Goal: Task Accomplishment & Management: Manage account settings

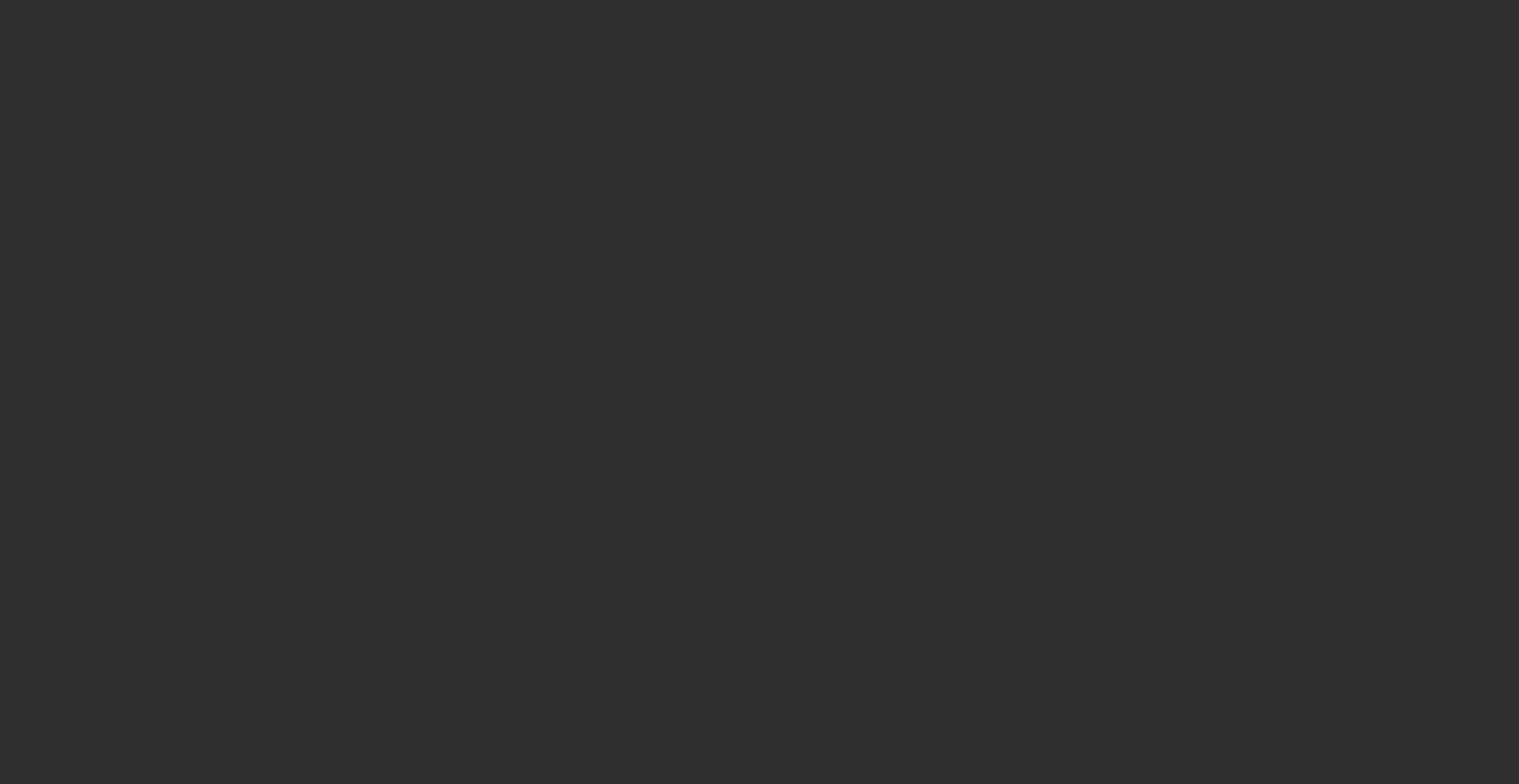
select select "10"
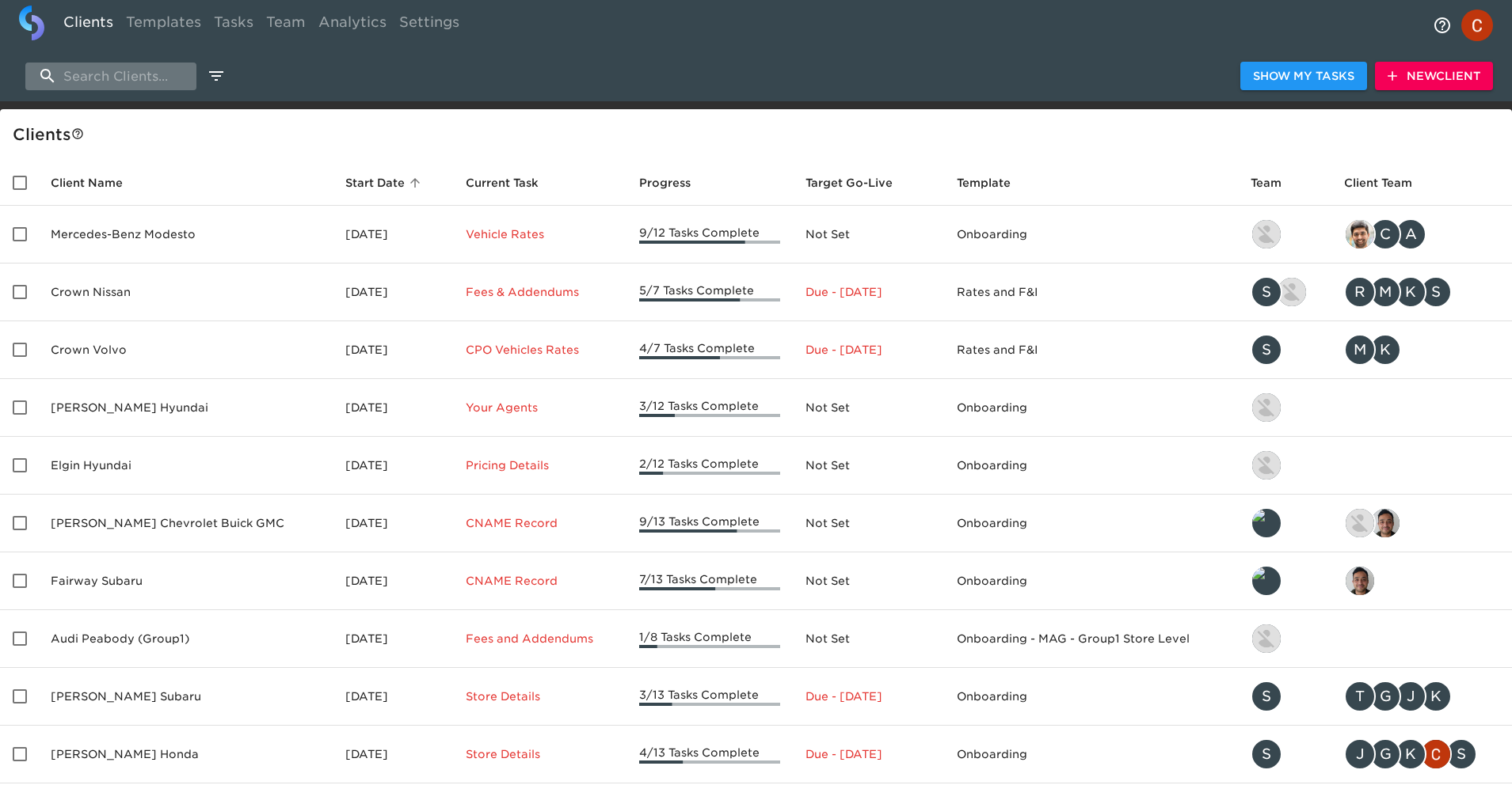
click at [100, 82] on input "search" at bounding box center [111, 76] width 171 height 28
click at [293, 23] on link "Team" at bounding box center [286, 25] width 52 height 39
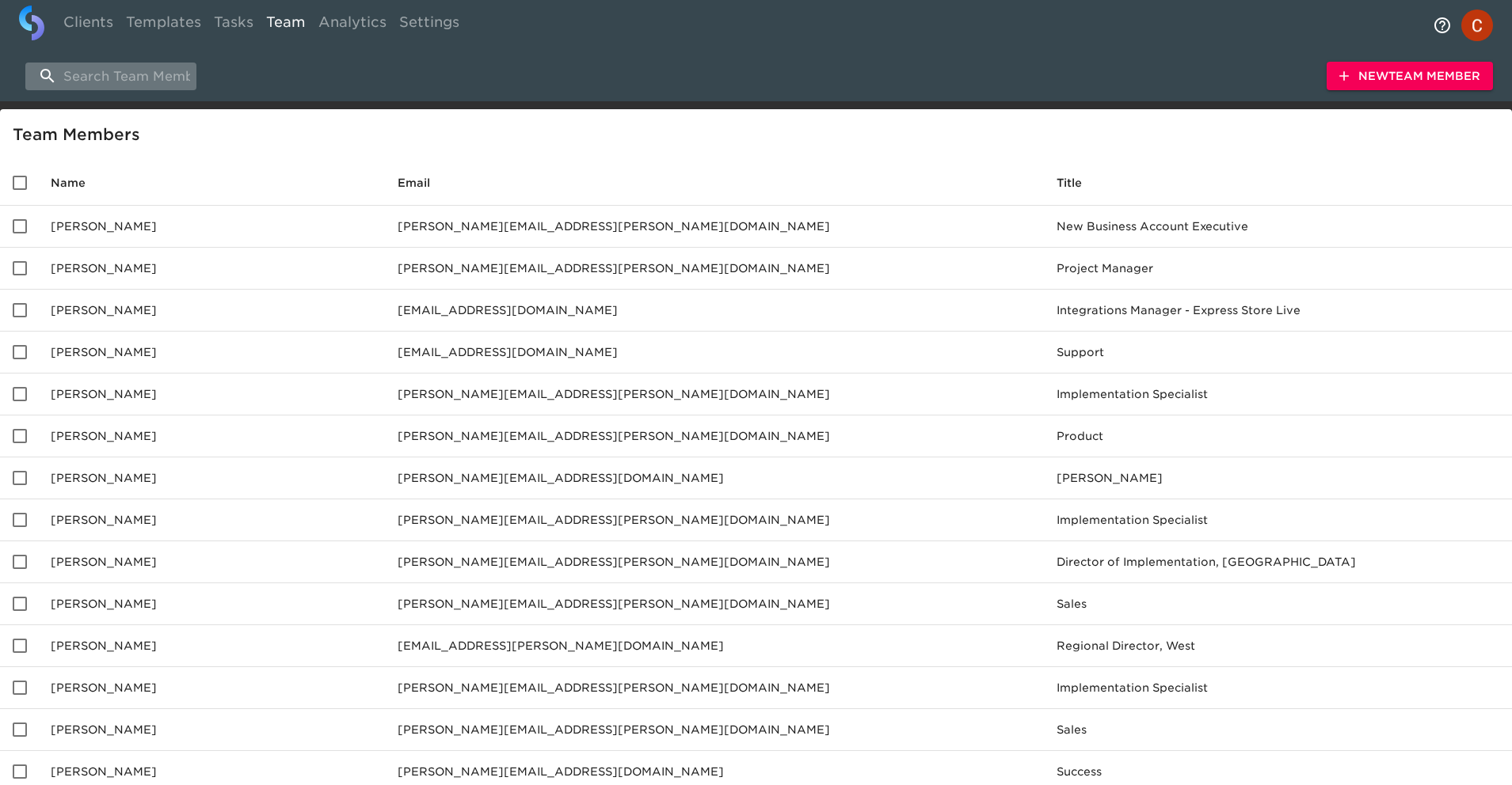
click at [120, 69] on input "search" at bounding box center [111, 76] width 171 height 28
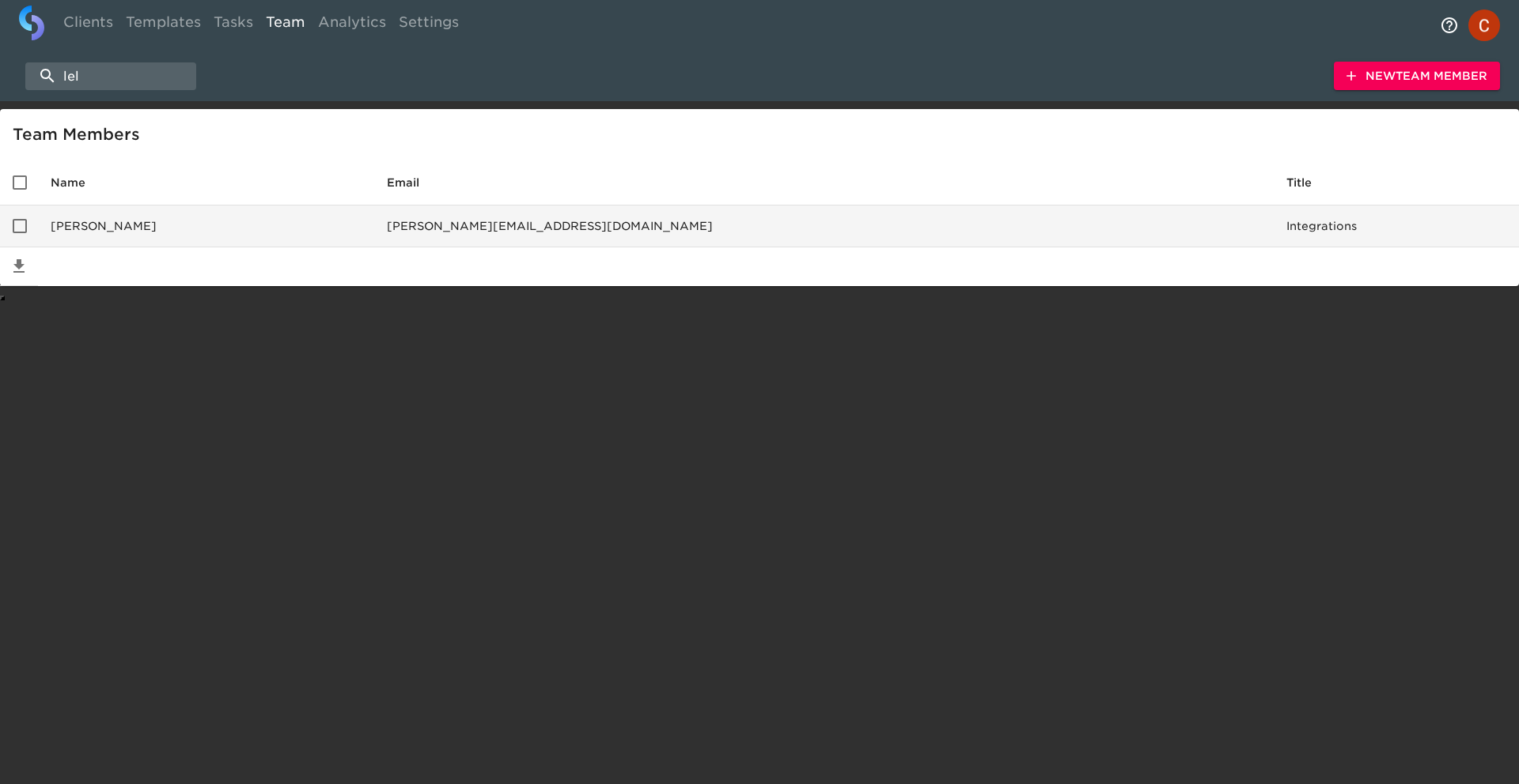
type input "lel"
click at [161, 211] on td "Leland Lesnever" at bounding box center [206, 226] width 336 height 42
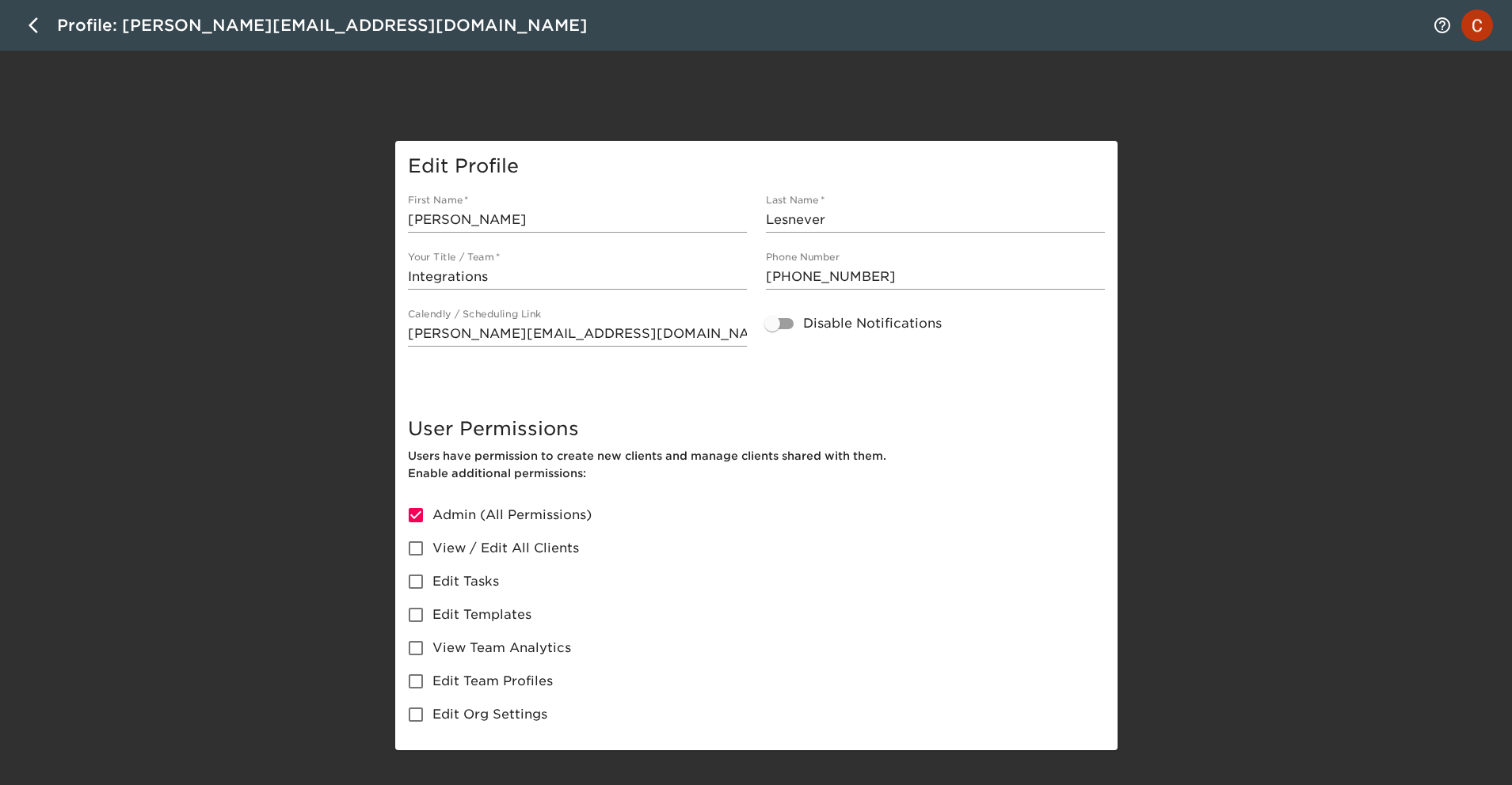
click at [589, 324] on input "leland@roadster.com" at bounding box center [577, 334] width 339 height 25
click at [592, 345] on input "leland@roadster.com" at bounding box center [577, 334] width 339 height 25
click at [584, 332] on input "leland@roadster.com" at bounding box center [577, 334] width 339 height 25
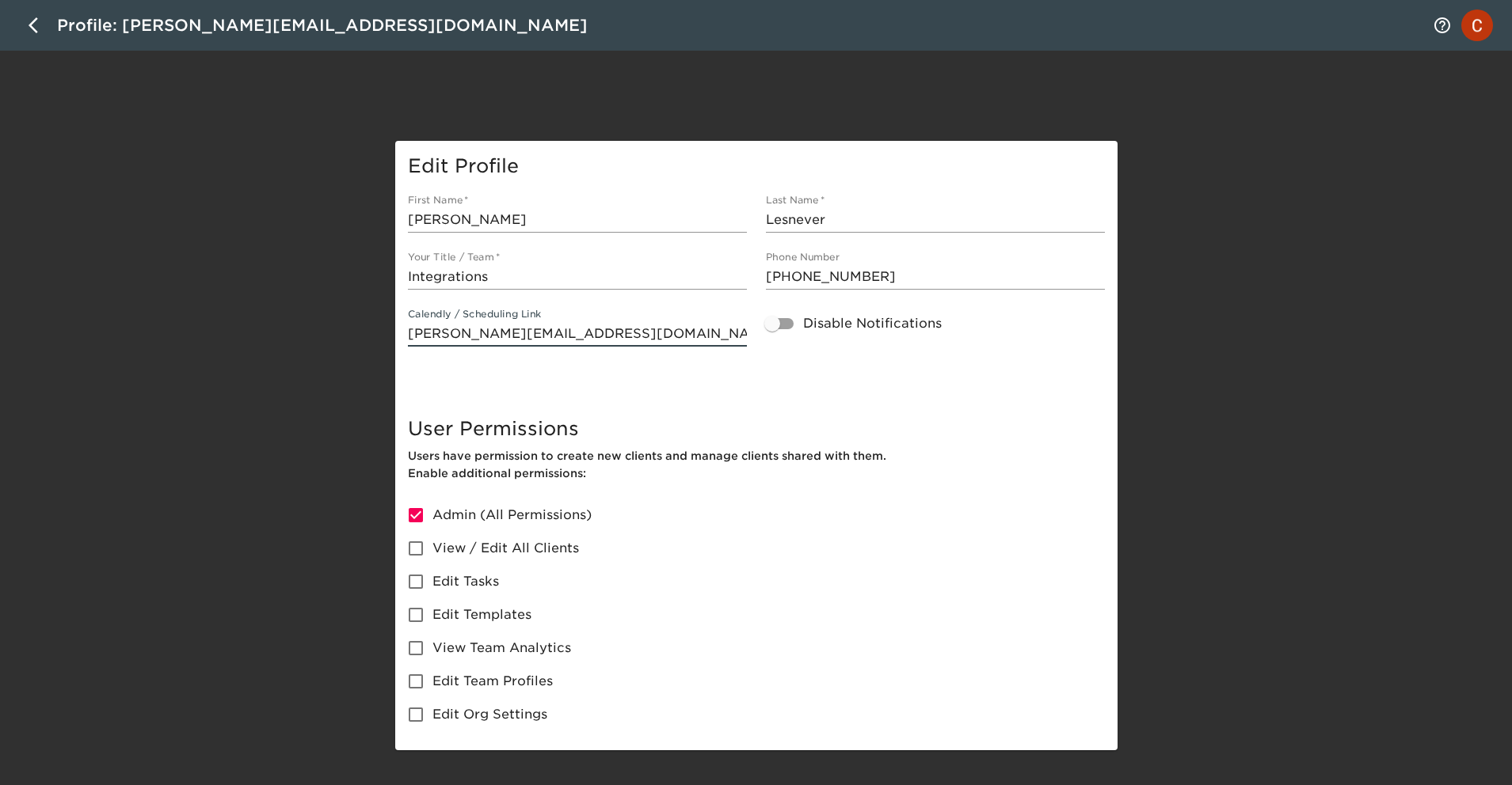
click at [584, 332] on input "leland@roadster.com" at bounding box center [577, 334] width 339 height 25
paste input "Leland.Lesnever@cdk"
type input "Leland.Lesnever@cdk.com"
click at [702, 424] on h5 "User Permissions" at bounding box center [756, 429] width 697 height 25
click at [36, 23] on icon "button" at bounding box center [38, 25] width 19 height 19
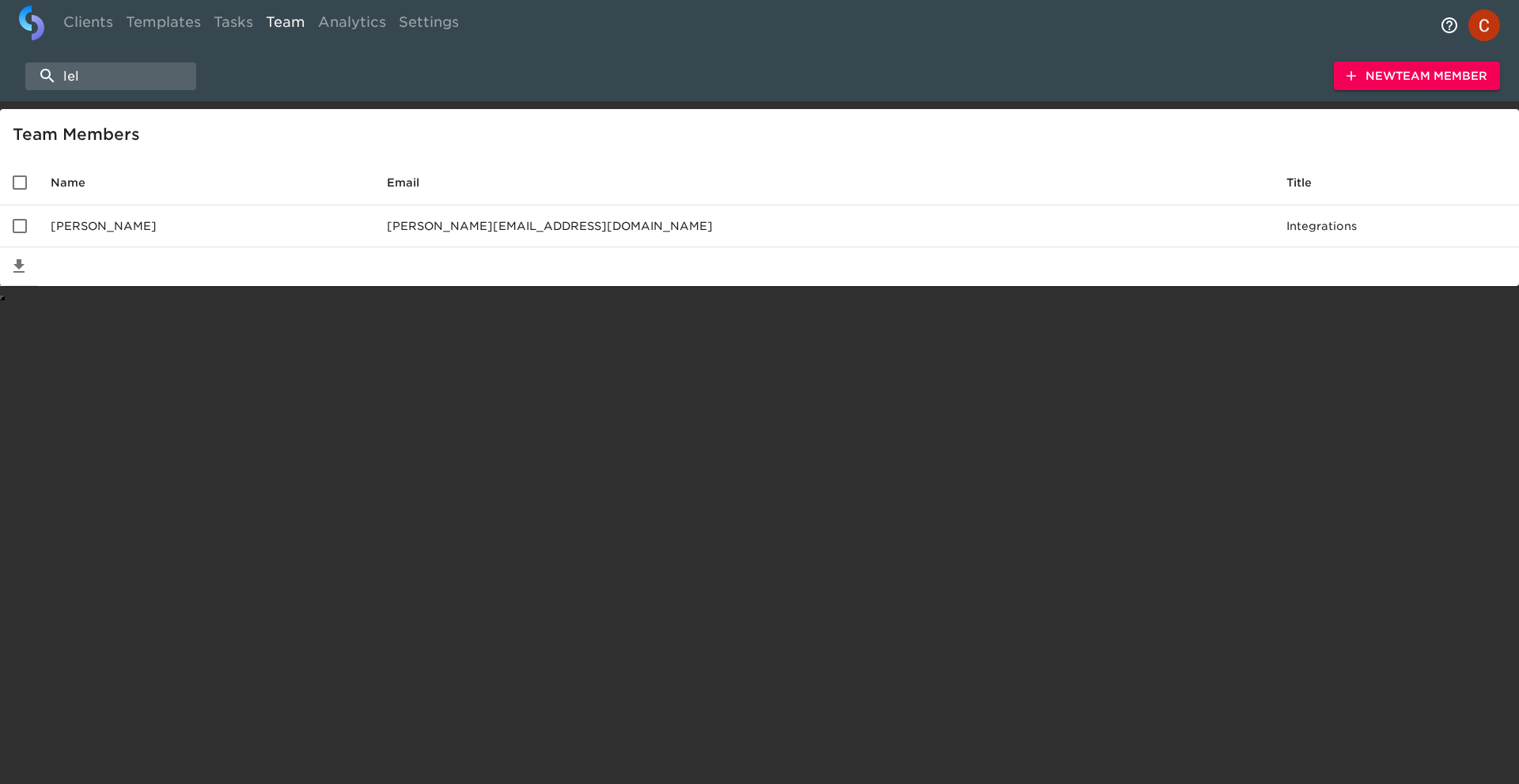
click at [92, 89] on div "lel New Team Member" at bounding box center [759, 76] width 1519 height 50
click at [93, 78] on input "lel" at bounding box center [111, 76] width 171 height 28
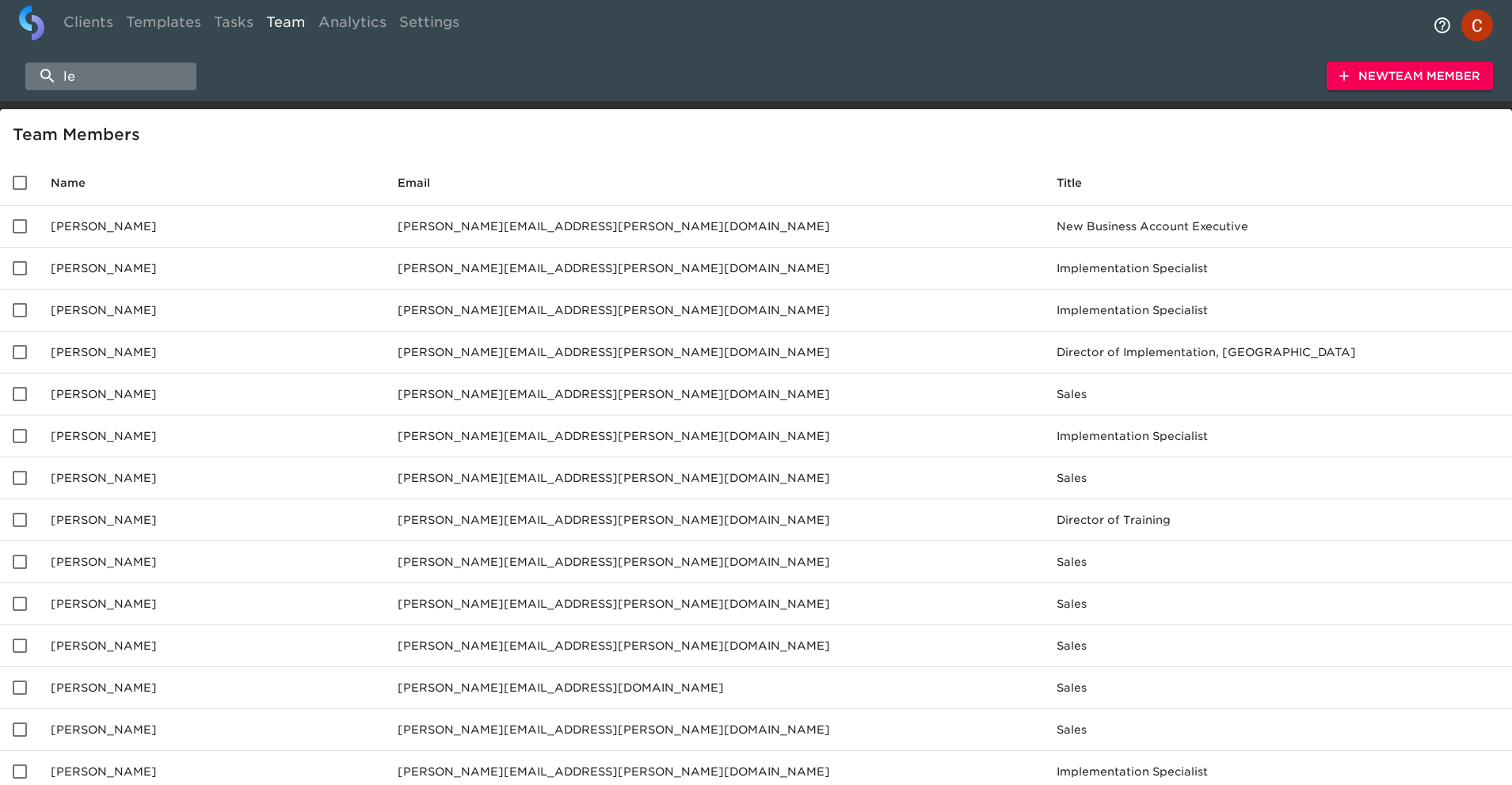
type input "lel"
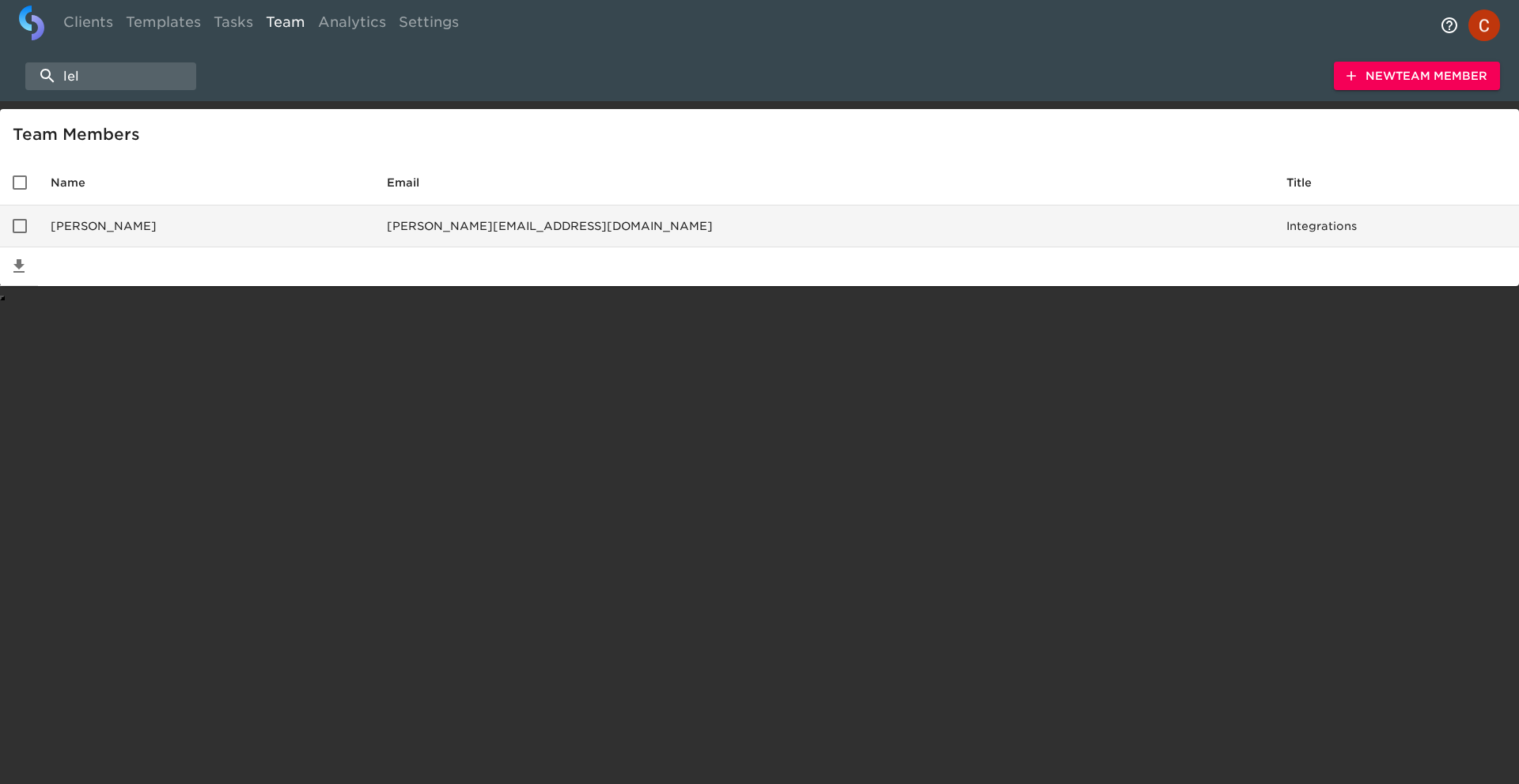
click at [140, 223] on td "Leland Lesnever" at bounding box center [206, 226] width 336 height 42
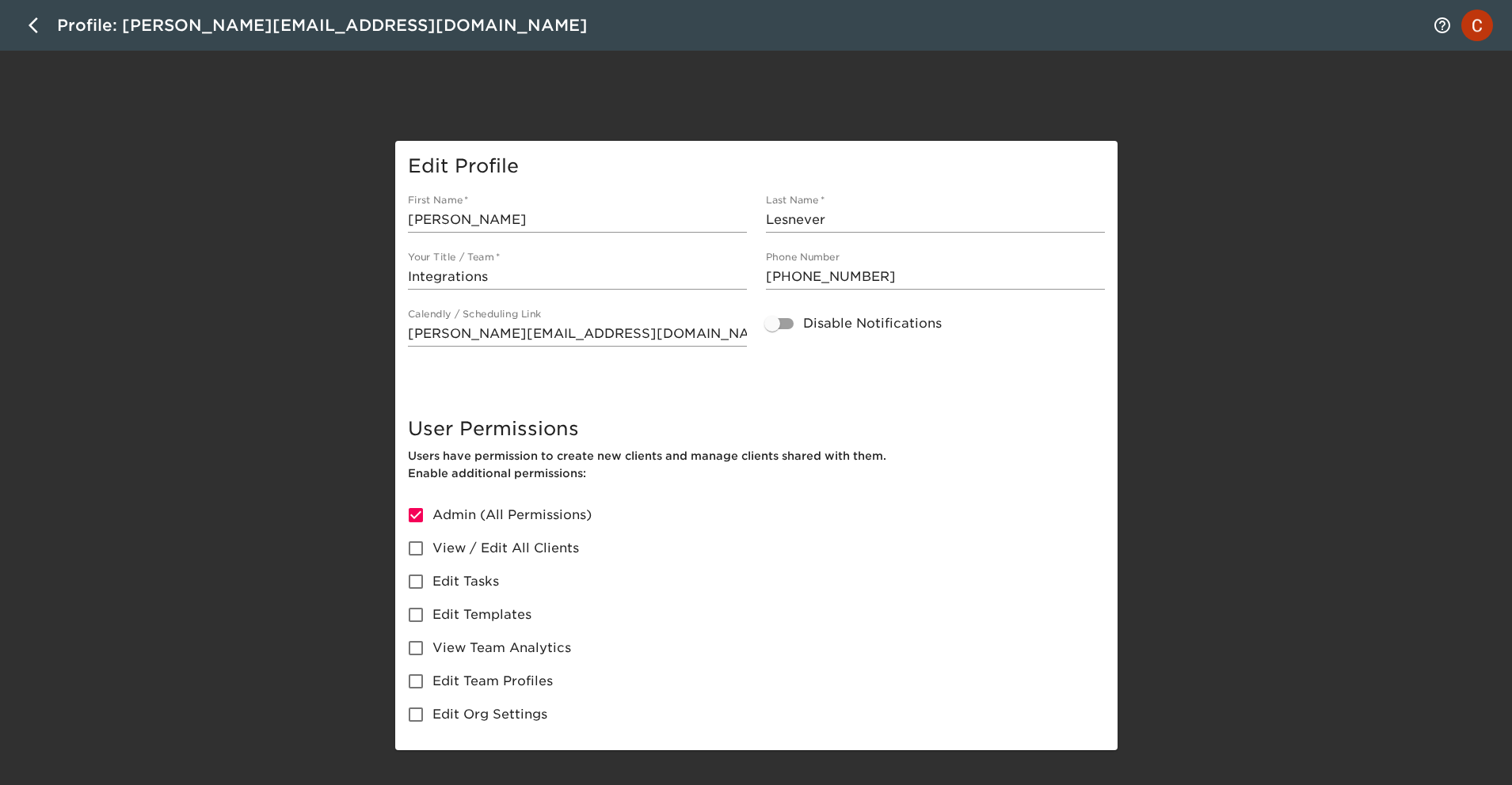
click at [170, 21] on div "Profile: leland@roadster.com" at bounding box center [323, 25] width 531 height 25
click at [170, 21] on input "leland@roadster.com" at bounding box center [740, 25] width 1366 height 25
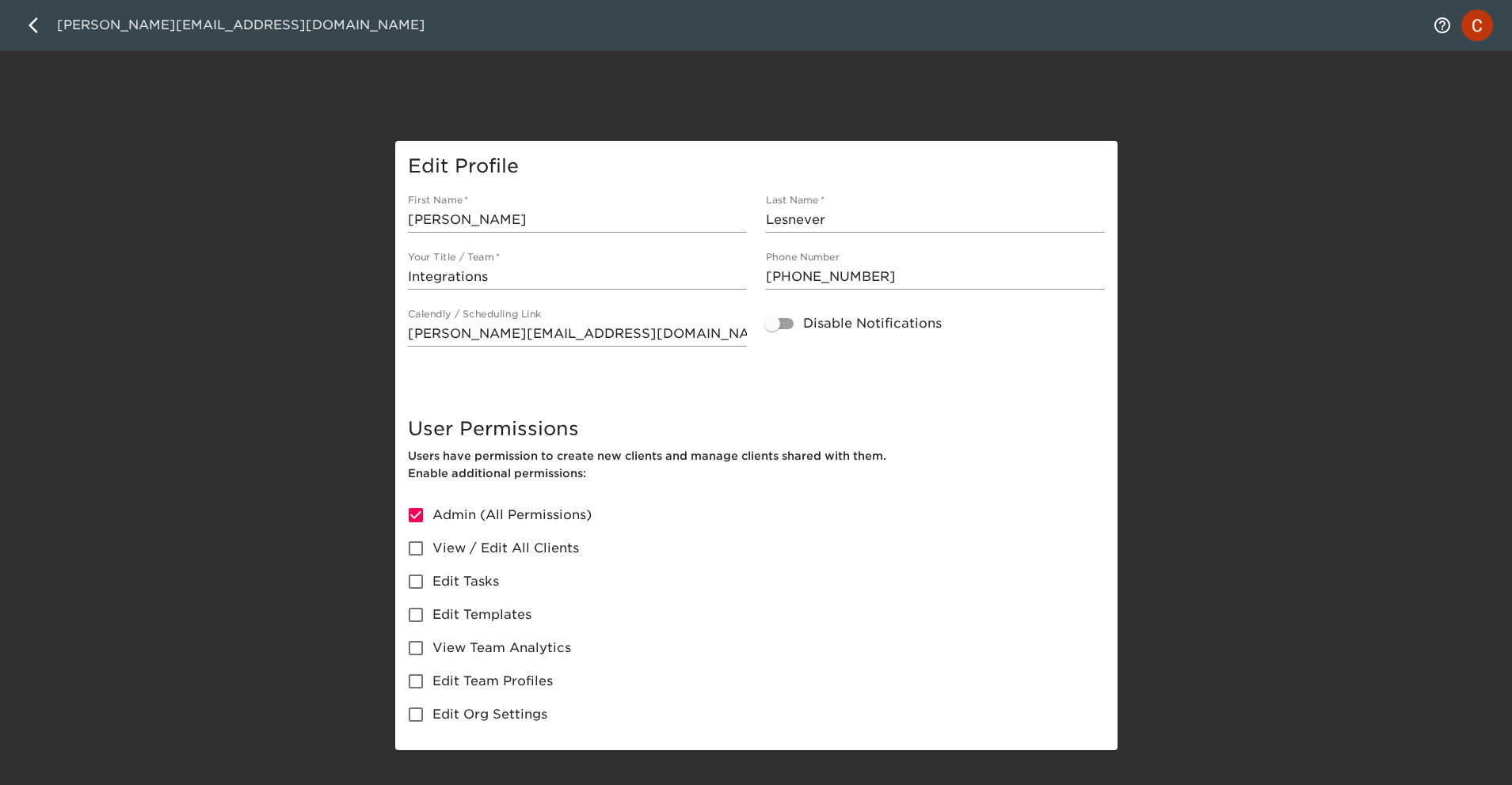
paste input "Leland.Lesnever@cdk"
type input "Leland.Lesnever@cdk.com"
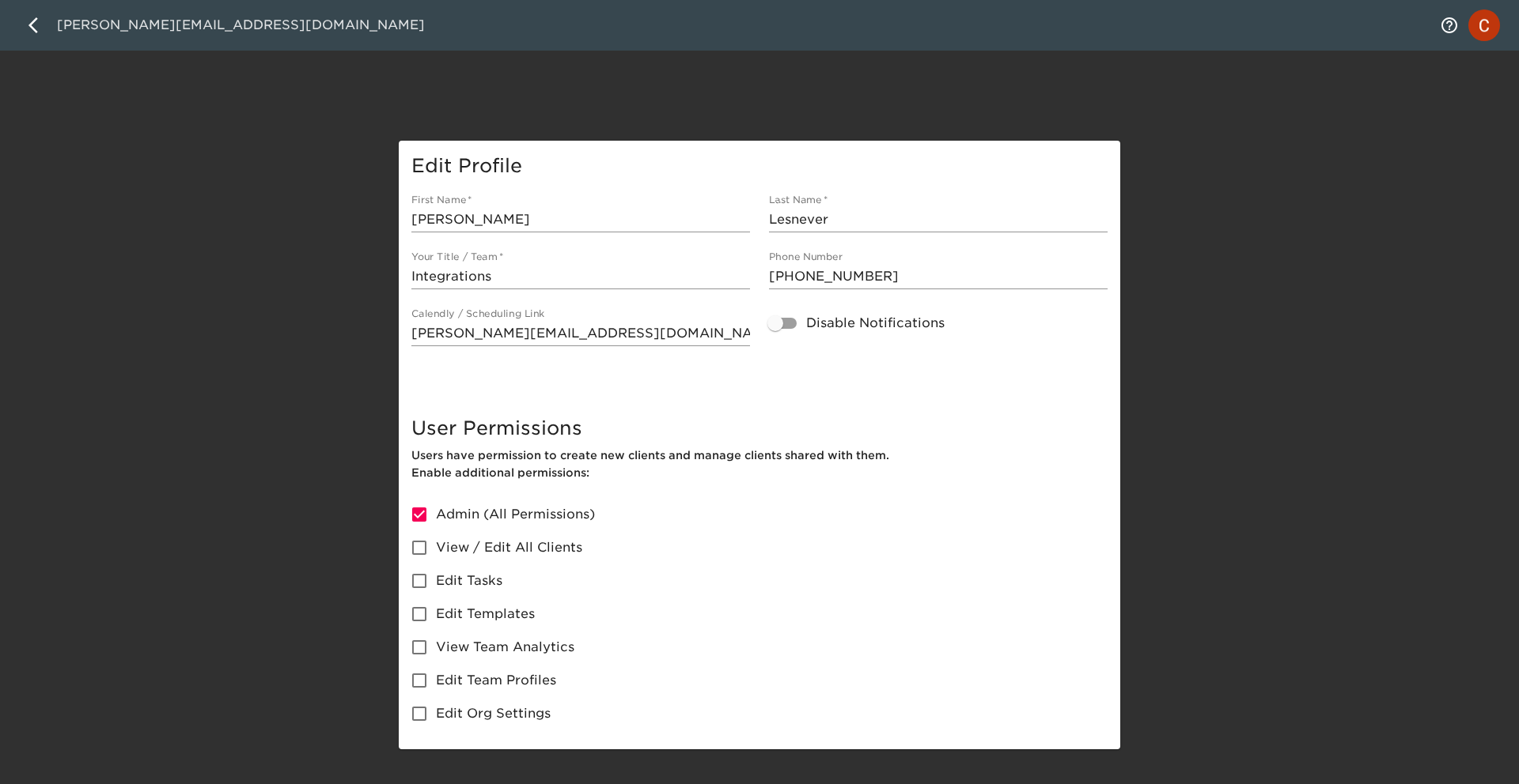
click at [190, 139] on div "Leland.Lesnever@cdk.com Edit Profile First Name   * Leland Last Name   * Lesnev…" at bounding box center [759, 375] width 1519 height 749
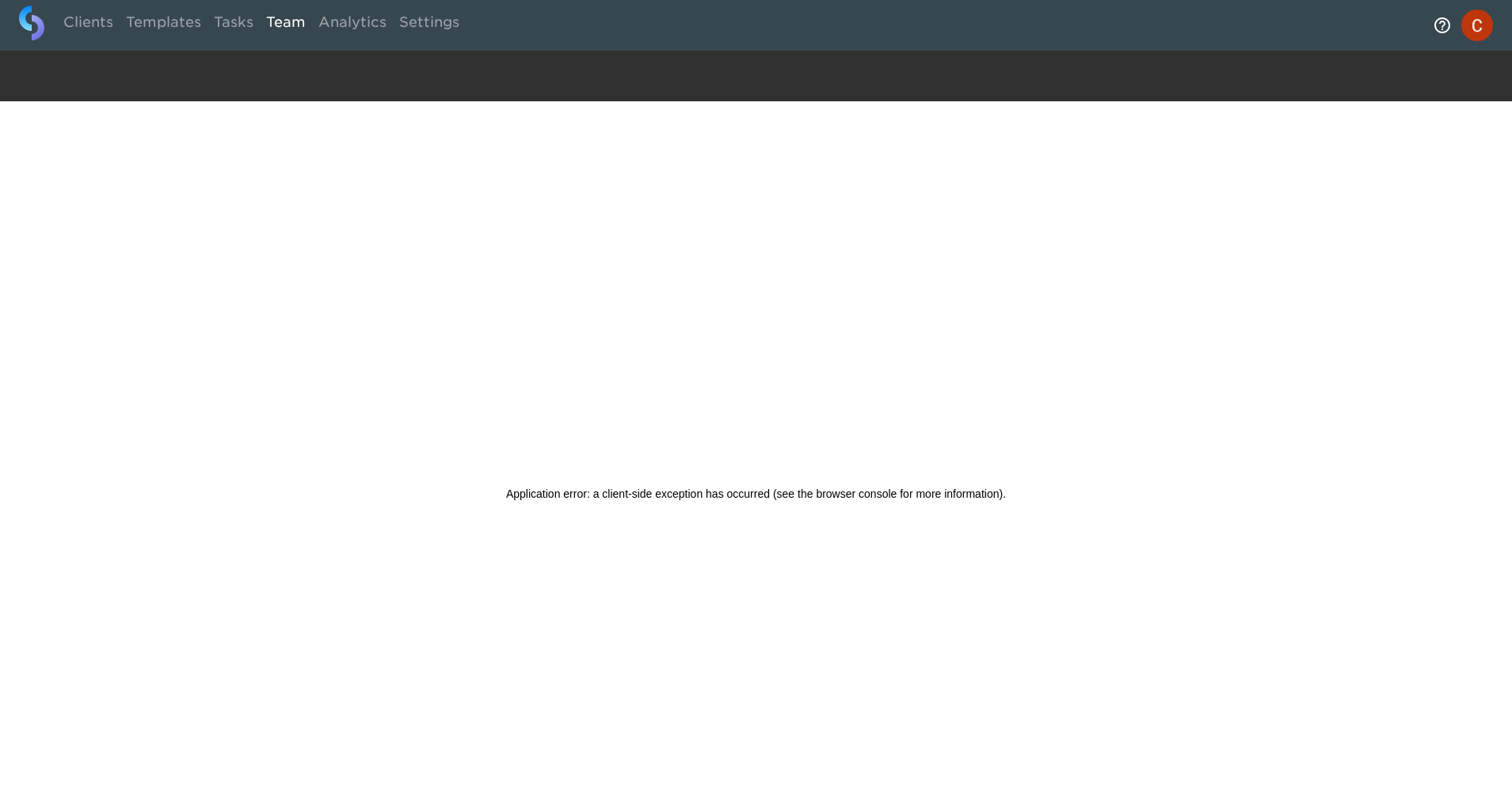
click at [292, 27] on link "Team" at bounding box center [286, 25] width 52 height 39
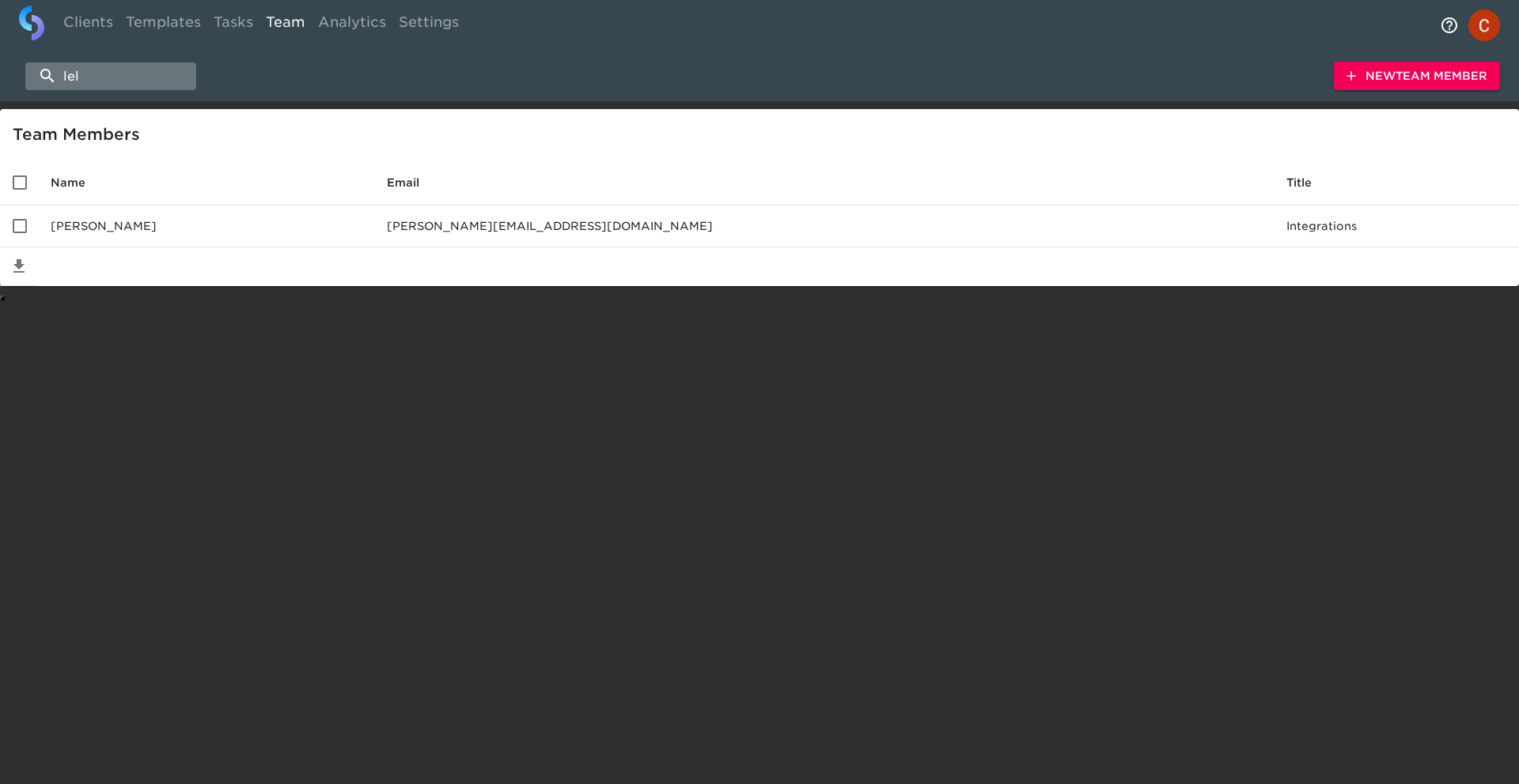
click at [119, 74] on input "lel" at bounding box center [111, 76] width 171 height 28
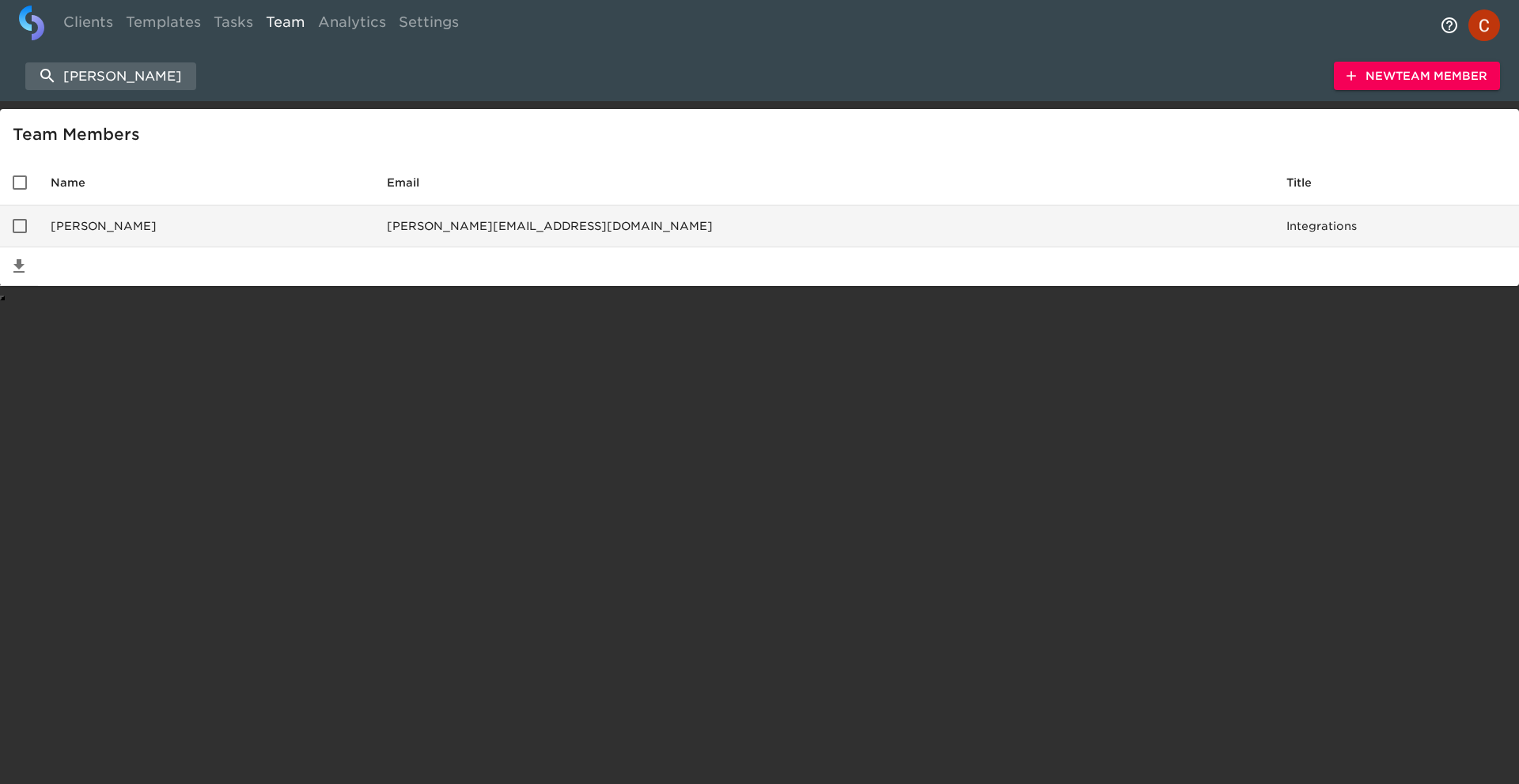
type input "leland"
click at [20, 224] on input "enhanced table" at bounding box center [19, 226] width 33 height 33
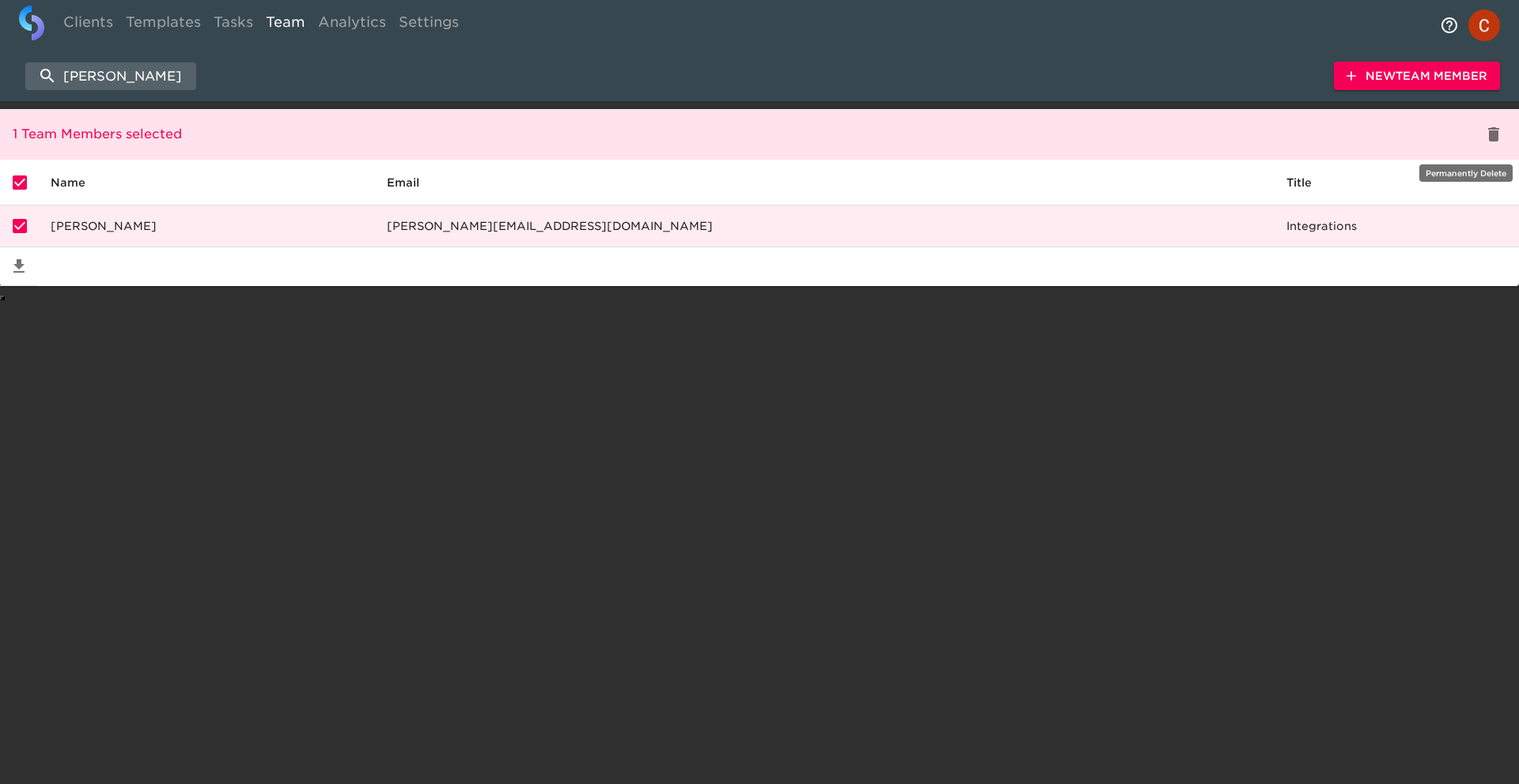
click at [1502, 134] on icon "delete" at bounding box center [1494, 135] width 19 height 19
checkbox input "false"
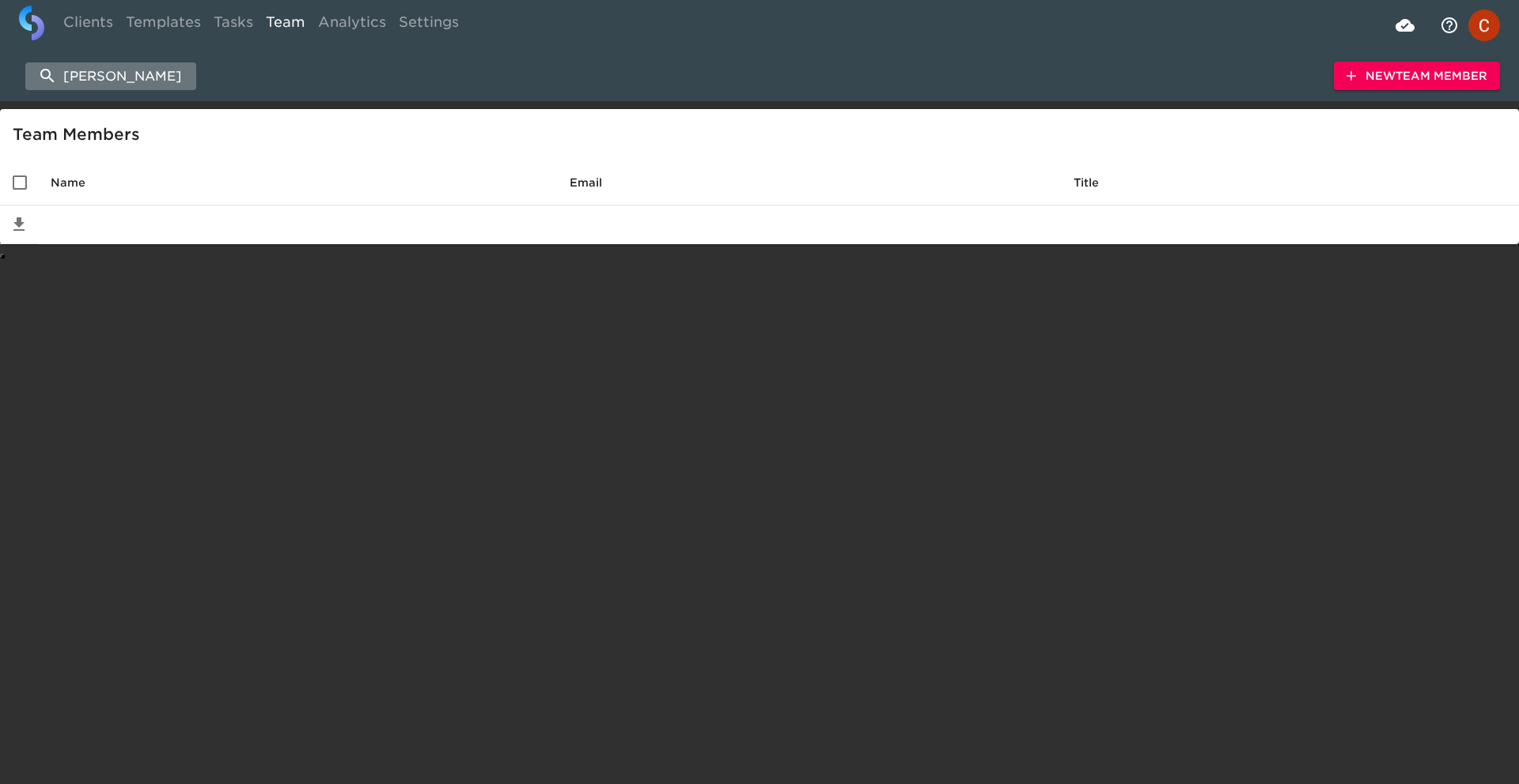
click at [98, 78] on input "leland" at bounding box center [111, 76] width 171 height 28
click at [109, 79] on input "leland" at bounding box center [111, 76] width 171 height 28
click at [1429, 85] on button "New Team Member" at bounding box center [1416, 77] width 166 height 29
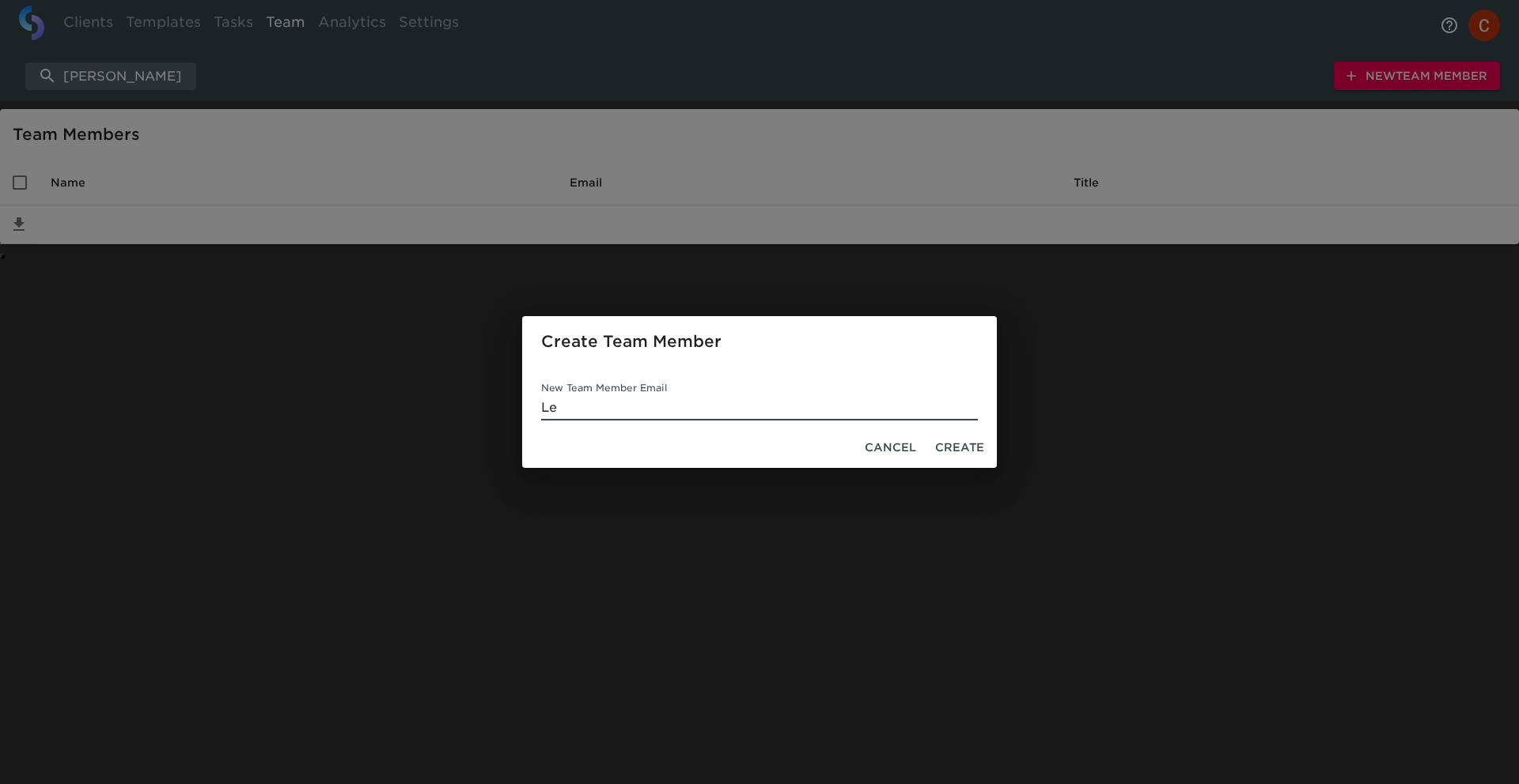
type input "L"
type input "Leland.Lesnever@cdk.com"
click at [963, 459] on button "Create" at bounding box center [960, 448] width 62 height 29
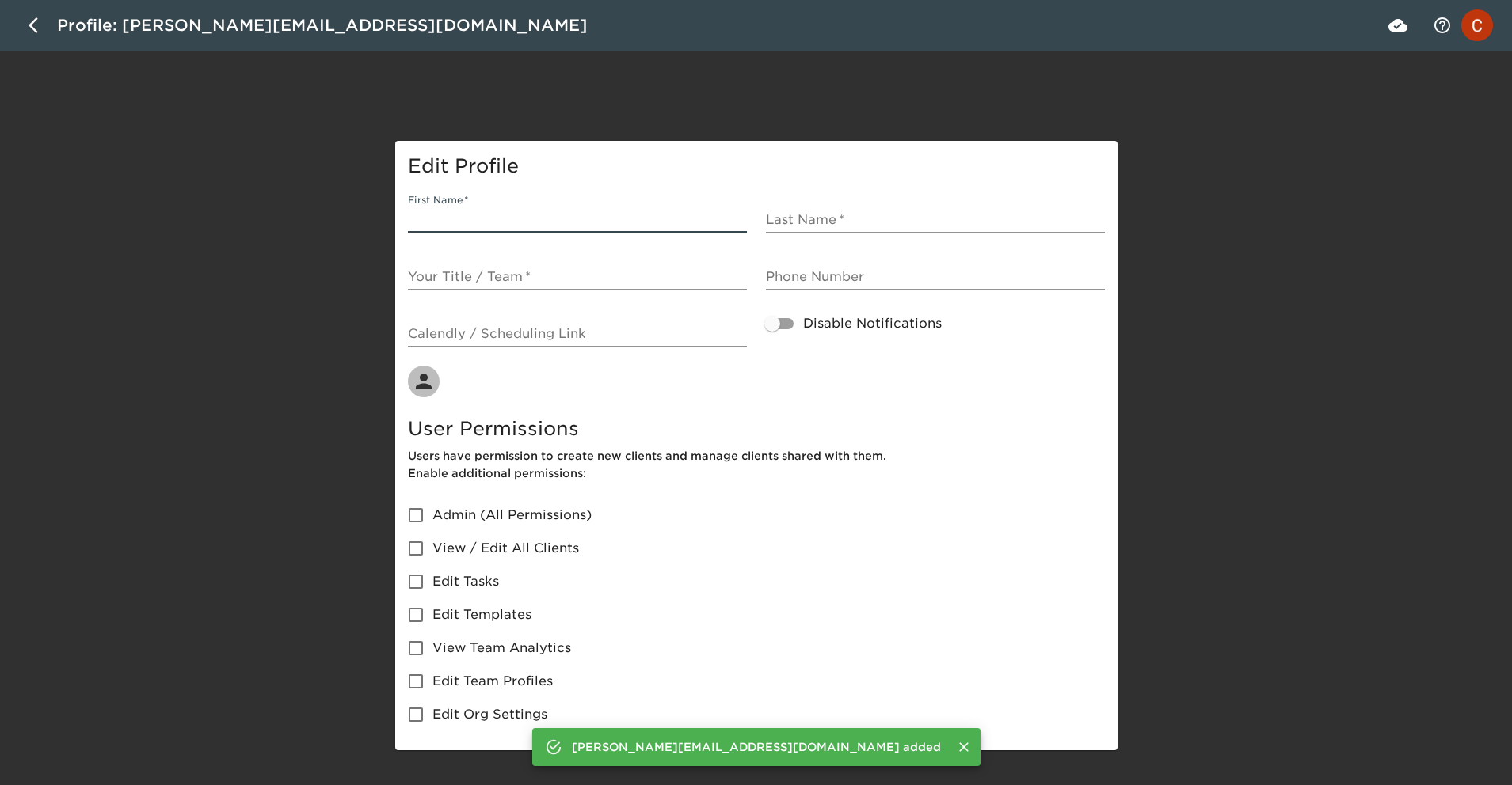
click at [516, 217] on input "First Name   *" at bounding box center [577, 220] width 339 height 25
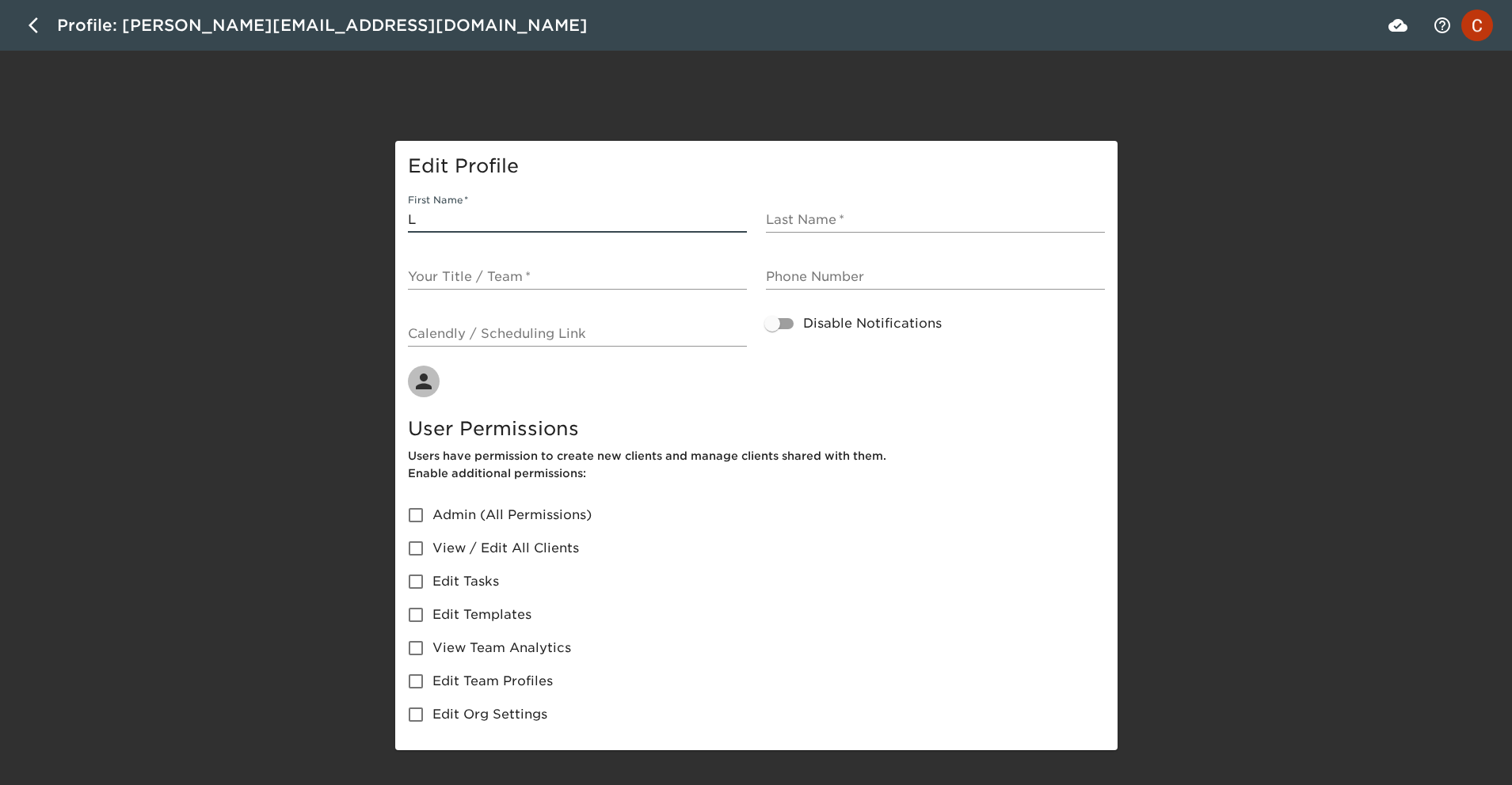
type input "Leland"
type input "Lesnever"
click at [498, 280] on input "Your Title / Team   *" at bounding box center [577, 277] width 339 height 25
type input "Product"
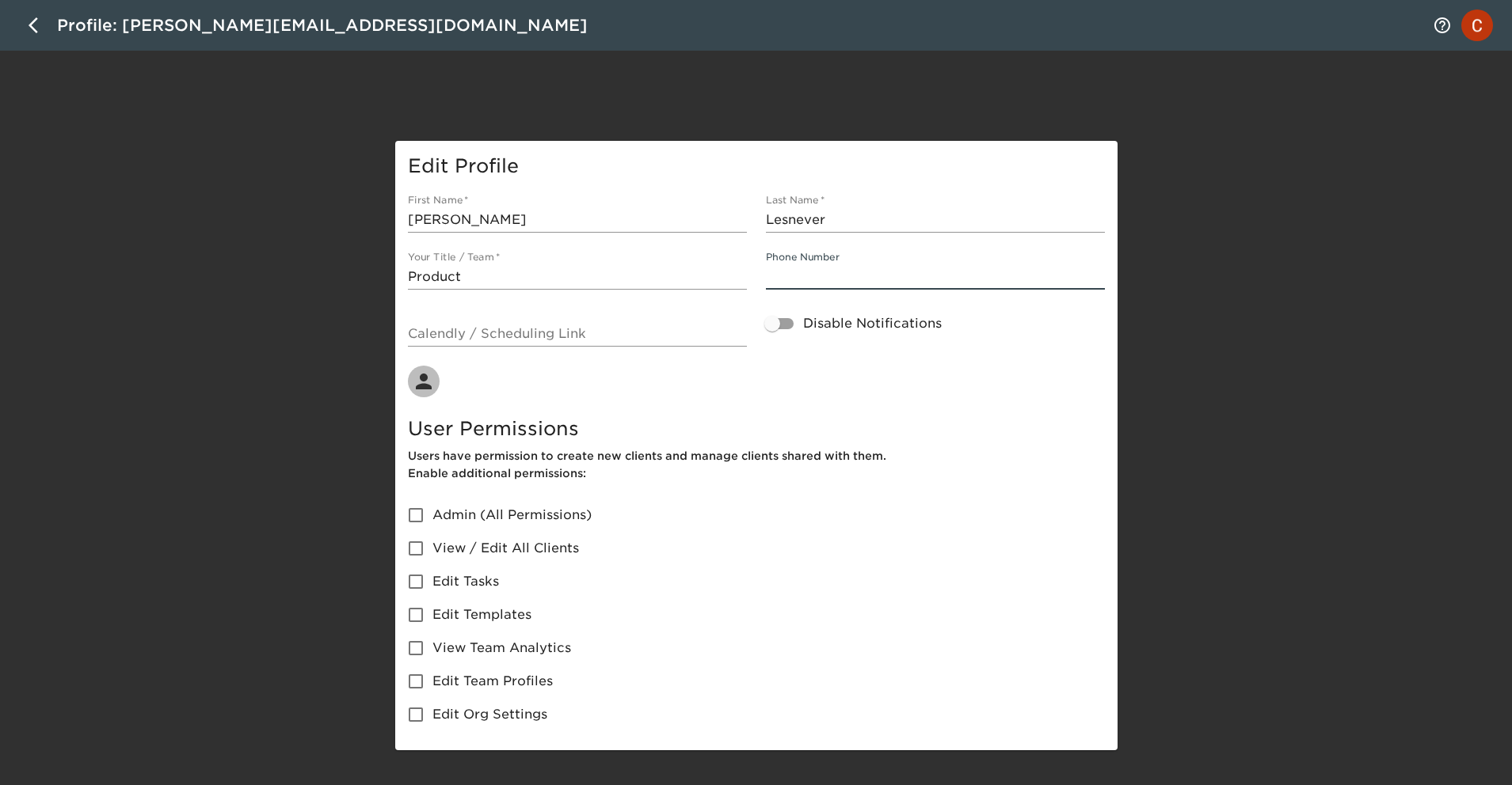
click at [819, 371] on div "First Name   * Leland Last Name   * Lesnever Your Title / Team   * Product Phon…" at bounding box center [756, 463] width 716 height 556
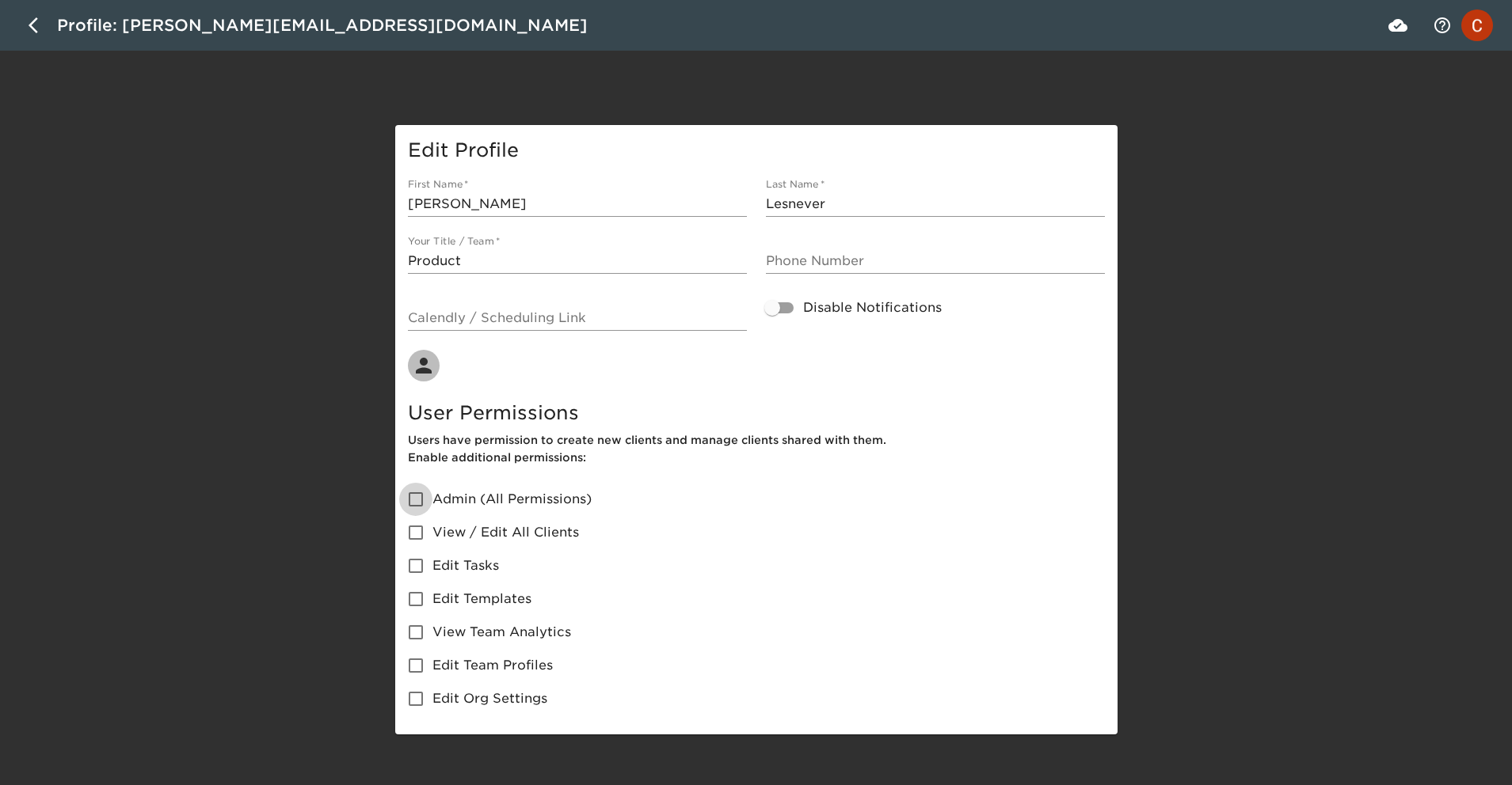
click at [423, 496] on input "Admin (All Permissions)" at bounding box center [416, 499] width 33 height 33
checkbox input "true"
click at [25, 25] on button "button" at bounding box center [38, 25] width 38 height 38
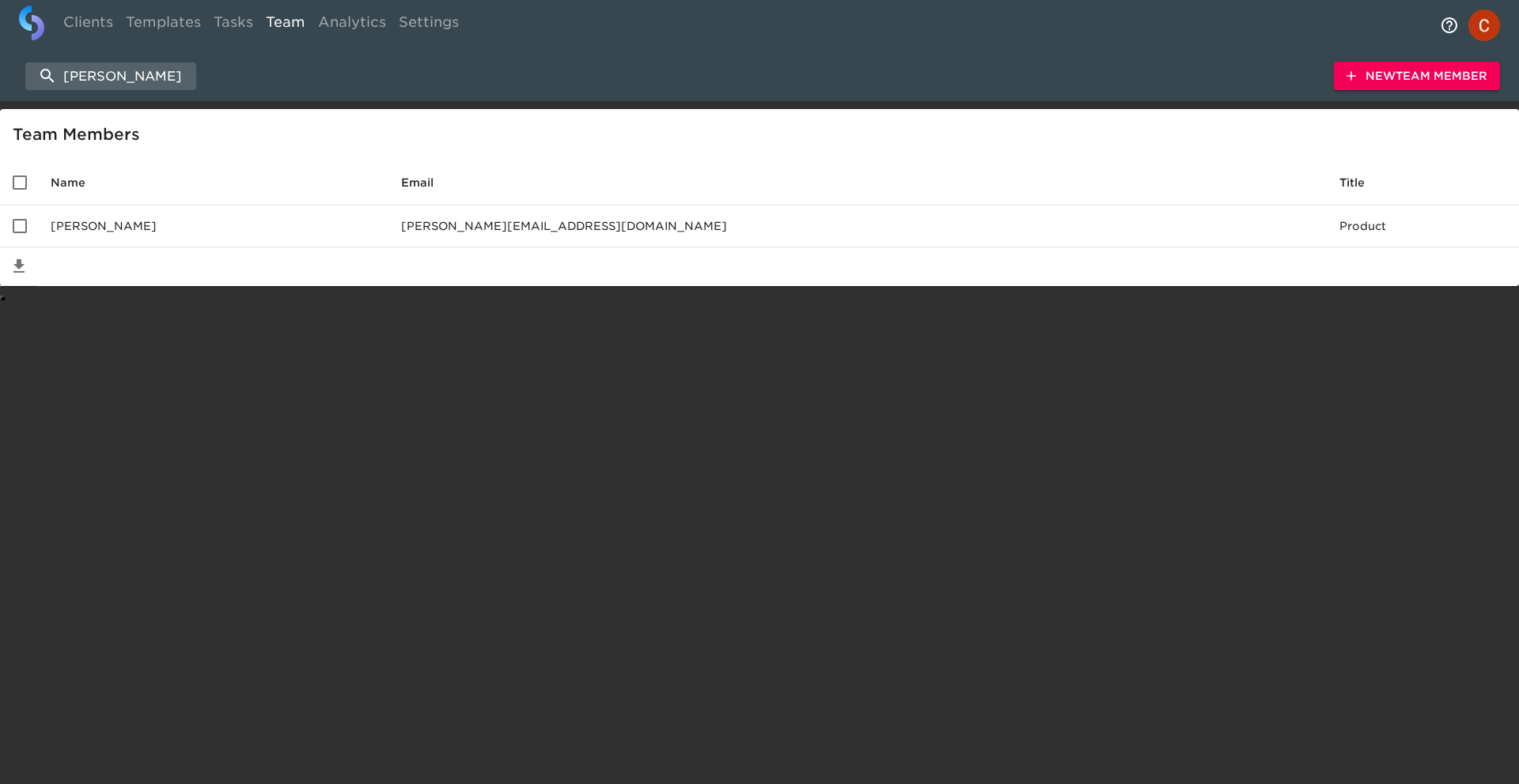
click at [431, 352] on html "Clients Templates Tasks Team Analytics Settings leland New Team Member Team Mem…" at bounding box center [759, 176] width 1519 height 352
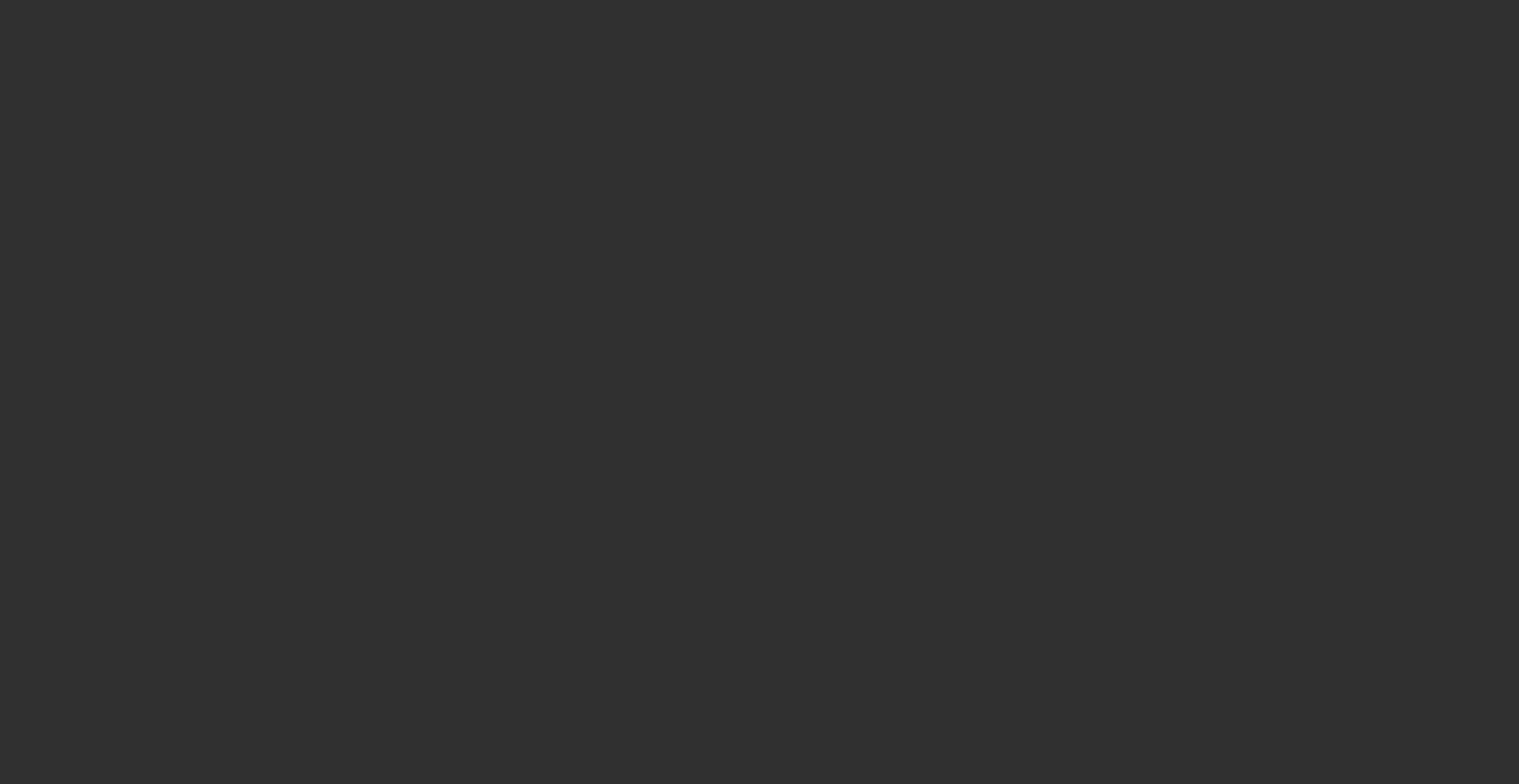
select select "10"
